Goal: Entertainment & Leisure: Consume media (video, audio)

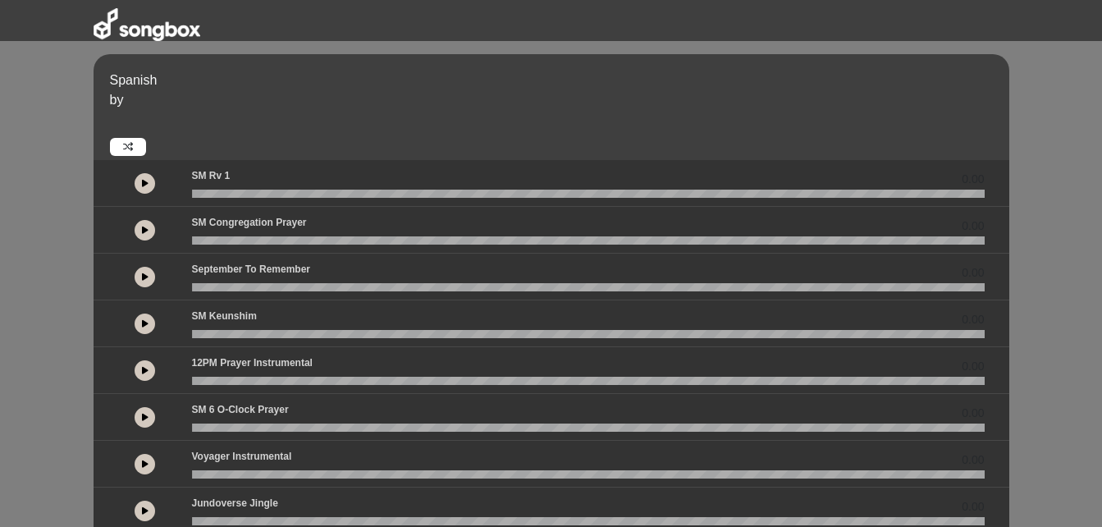
click at [146, 183] on icon at bounding box center [145, 183] width 7 height 8
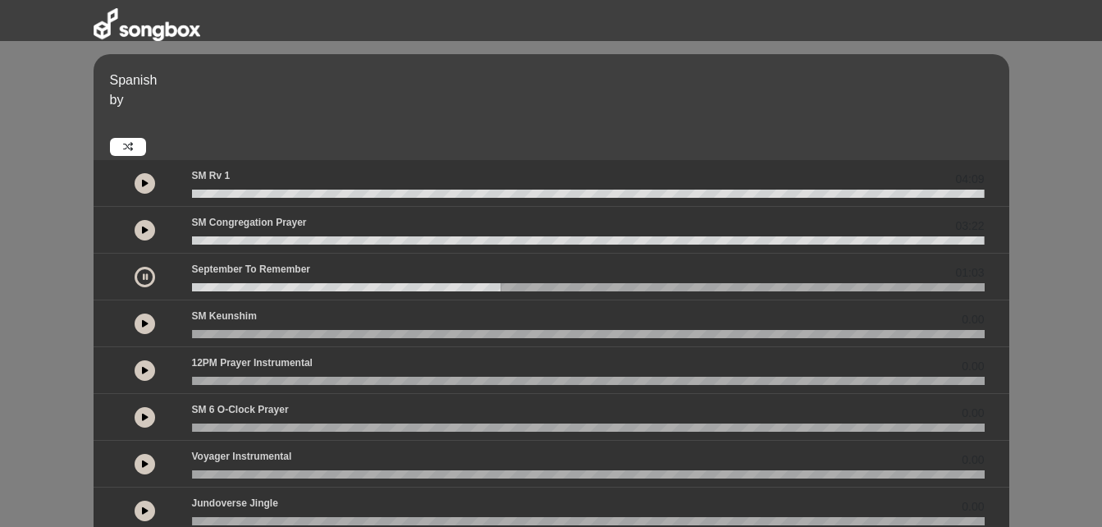
click at [345, 96] on p "by" at bounding box center [558, 100] width 896 height 20
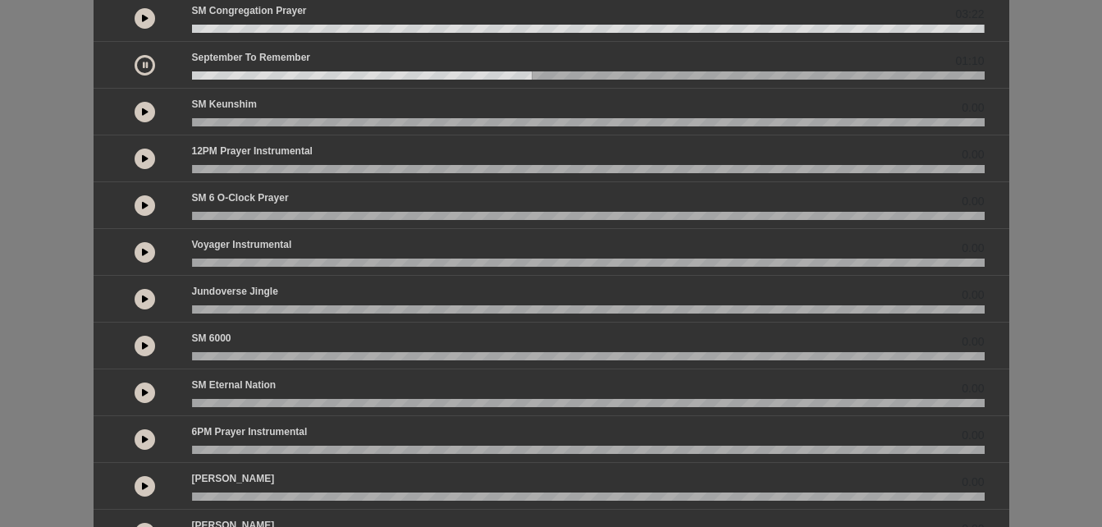
scroll to position [421, 0]
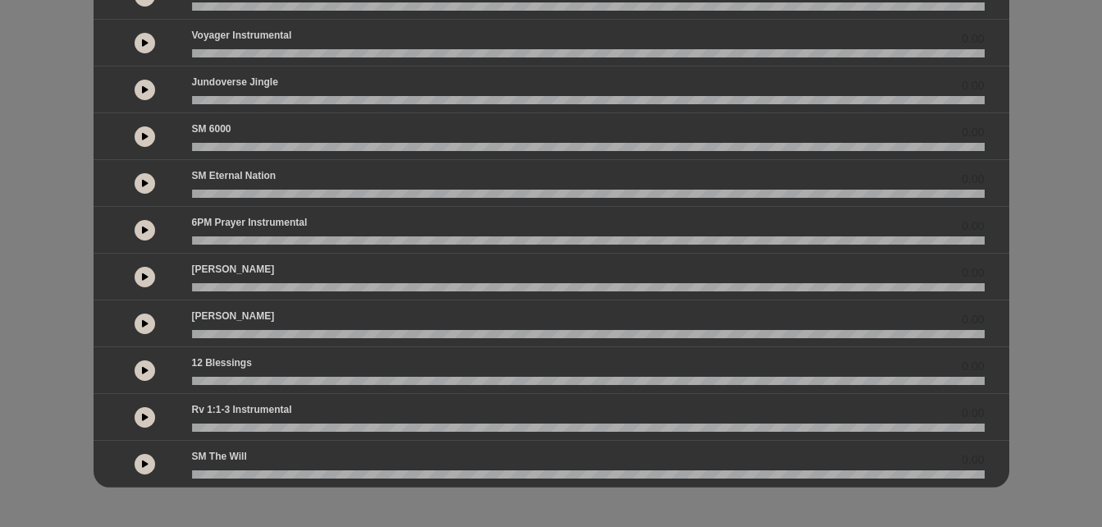
click at [145, 227] on icon at bounding box center [145, 230] width 7 height 8
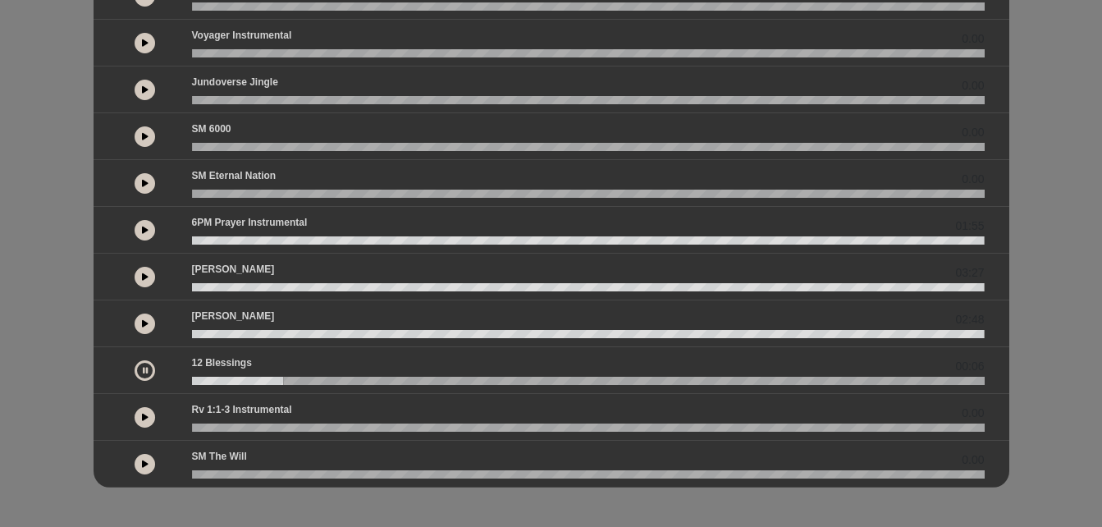
click at [143, 418] on icon at bounding box center [145, 417] width 7 height 8
click at [144, 468] on icon at bounding box center [145, 464] width 7 height 8
click at [146, 414] on icon at bounding box center [145, 417] width 7 height 8
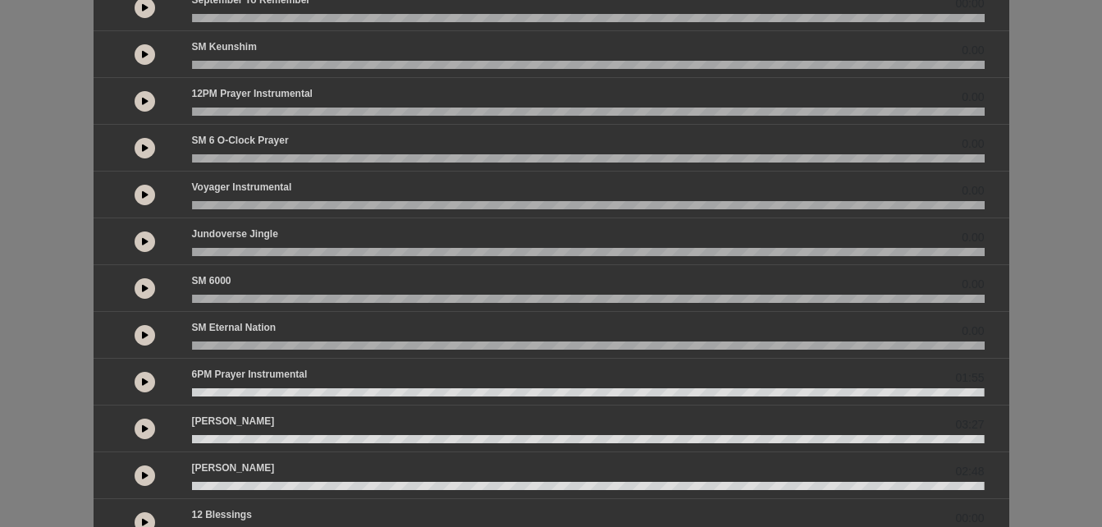
scroll to position [270, 0]
click at [153, 287] on button at bounding box center [145, 287] width 21 height 21
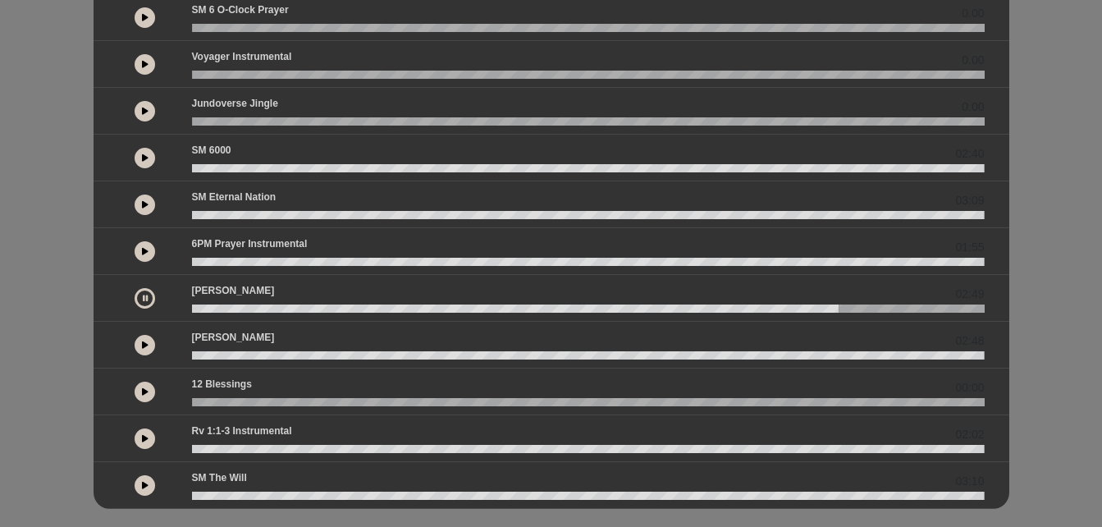
scroll to position [421, 0]
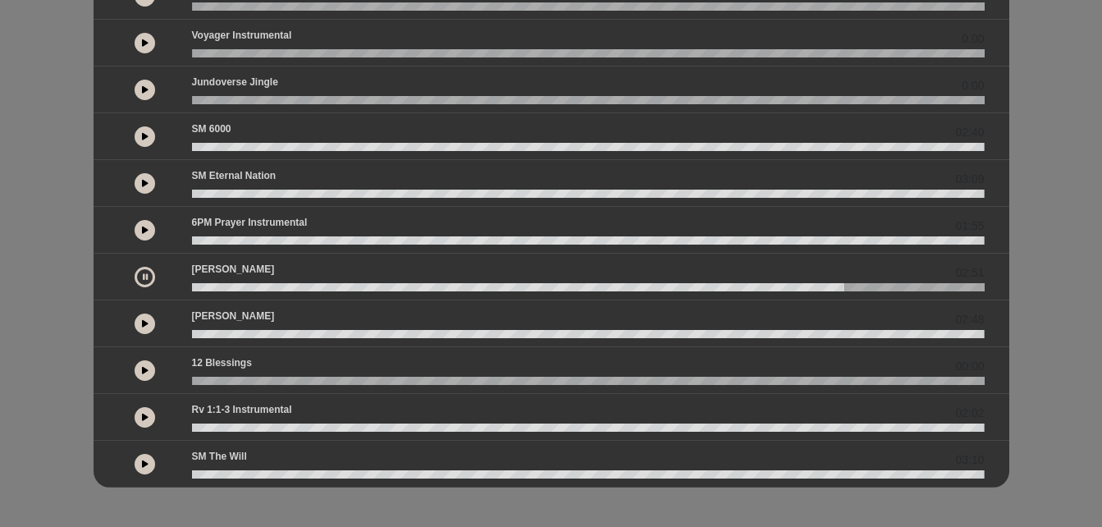
click at [135, 280] on button at bounding box center [145, 277] width 21 height 21
